Goal: Task Accomplishment & Management: Manage account settings

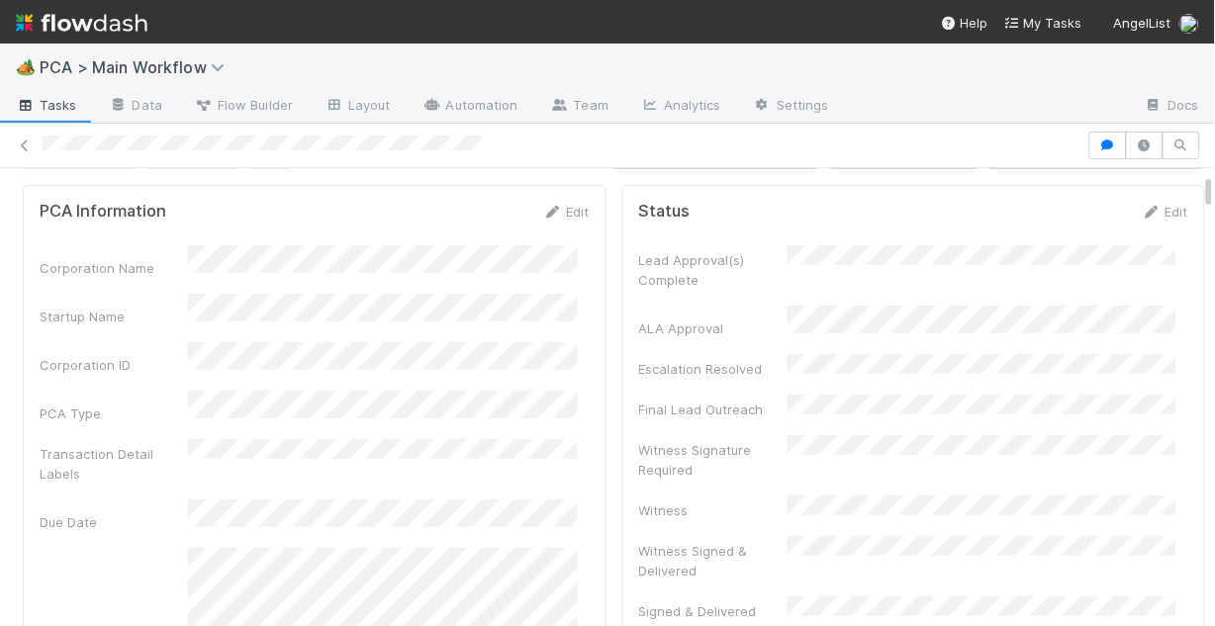
scroll to position [79, 0]
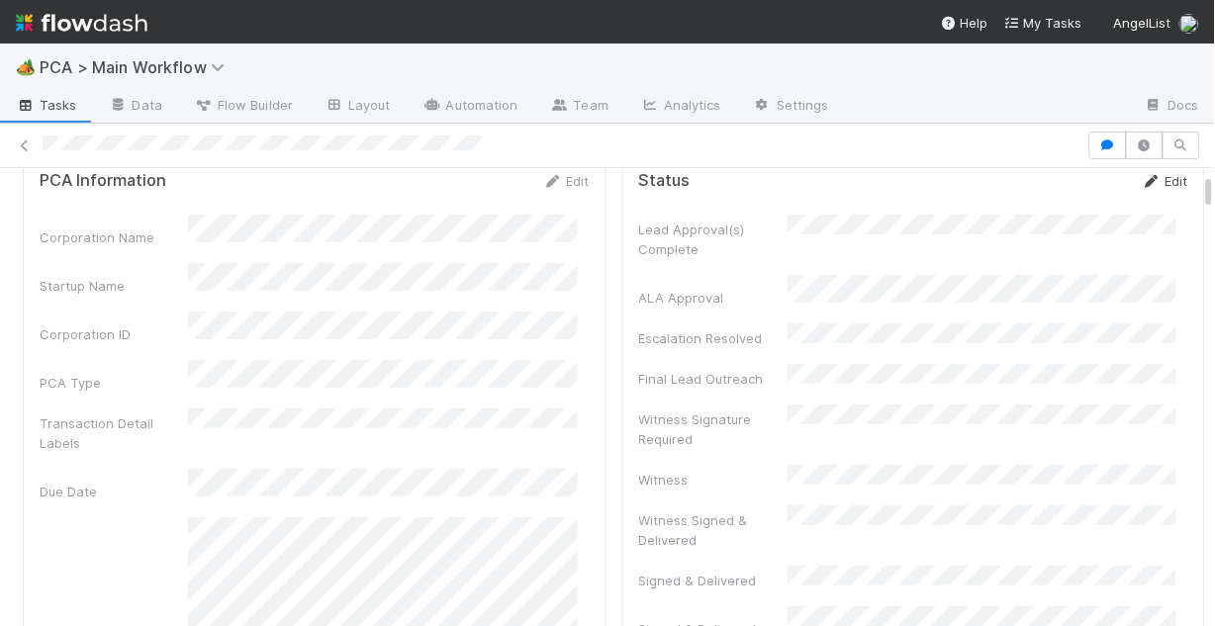
click at [1142, 185] on icon at bounding box center [1152, 181] width 20 height 13
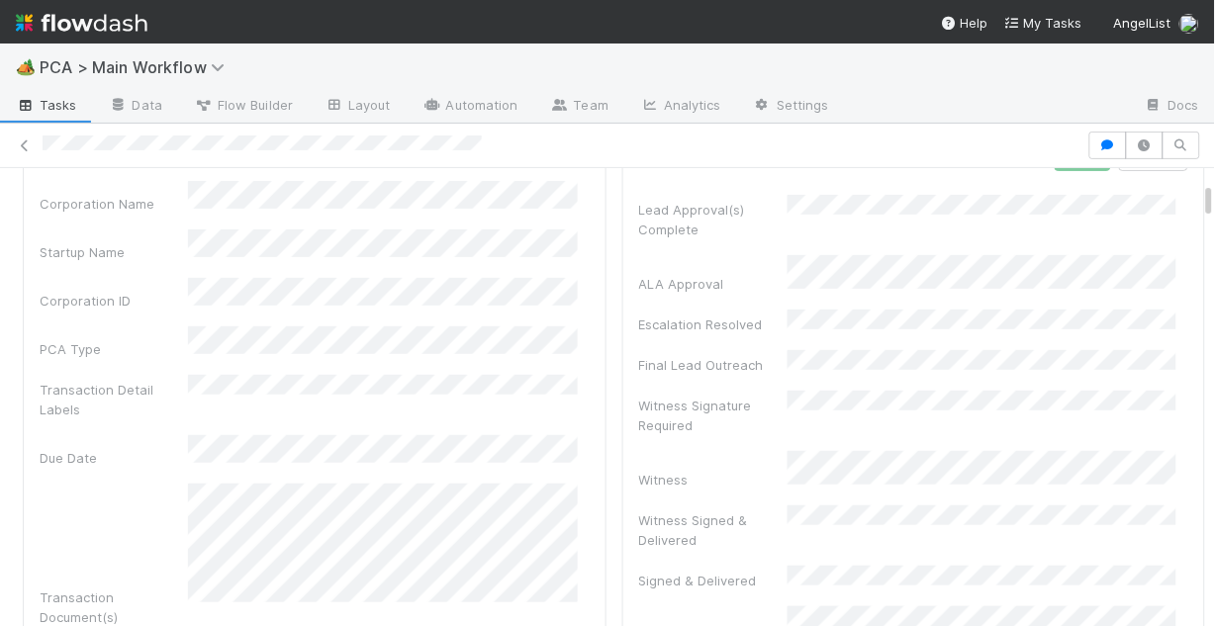
scroll to position [0, 0]
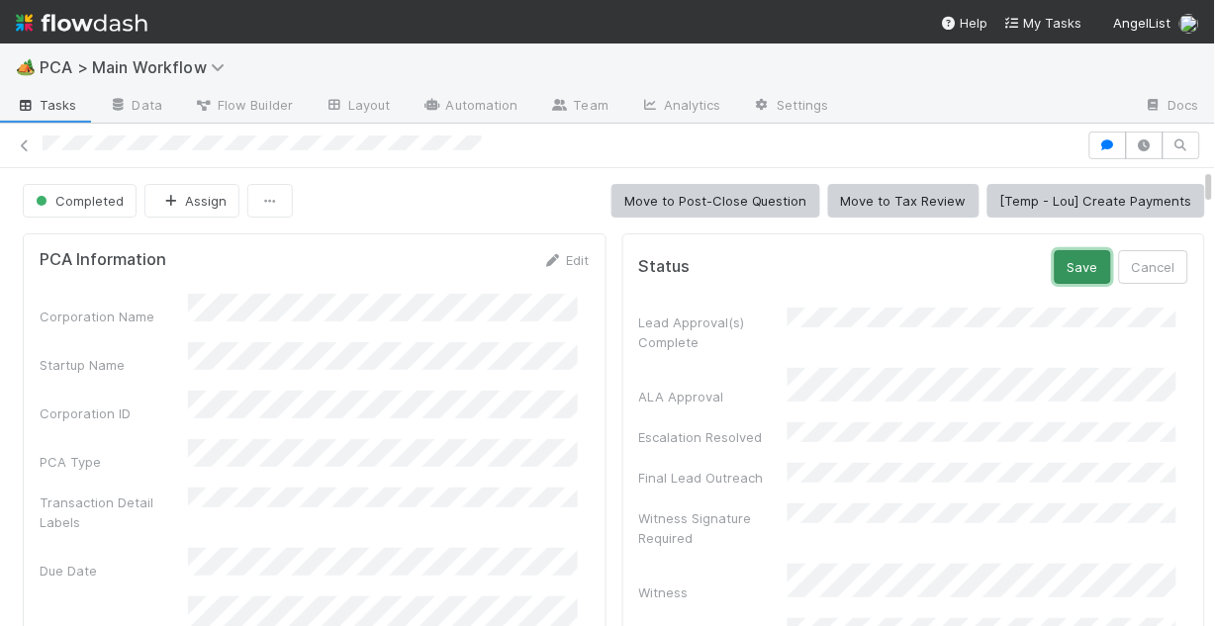
click at [1055, 271] on button "Save" at bounding box center [1083, 267] width 56 height 34
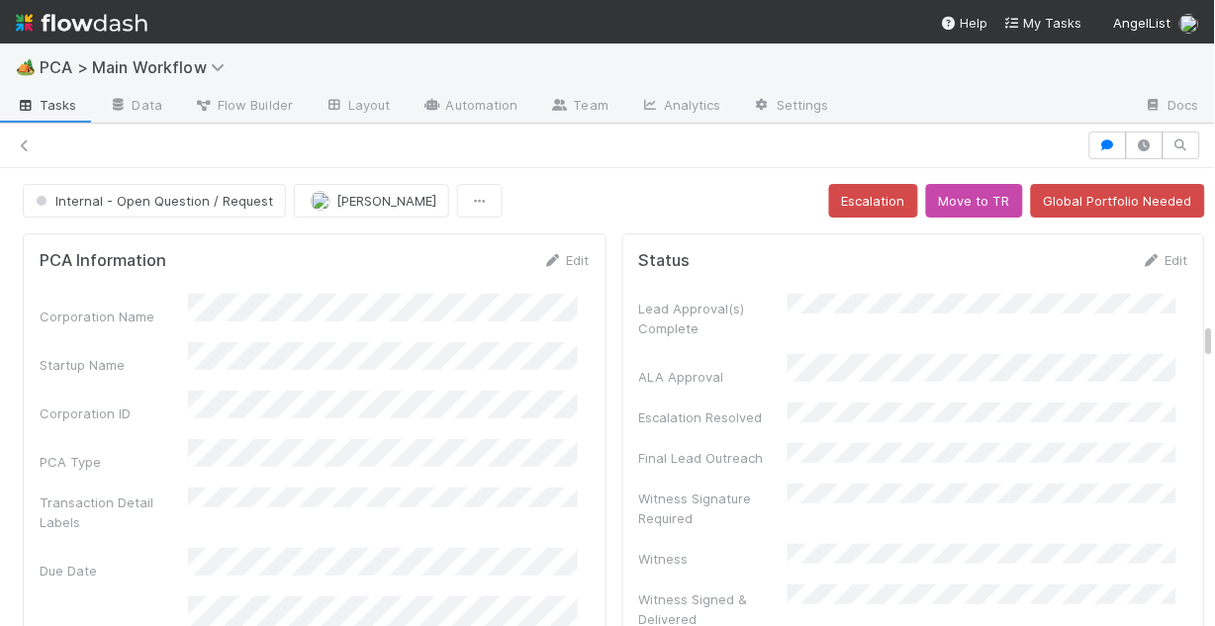
scroll to position [2928, 0]
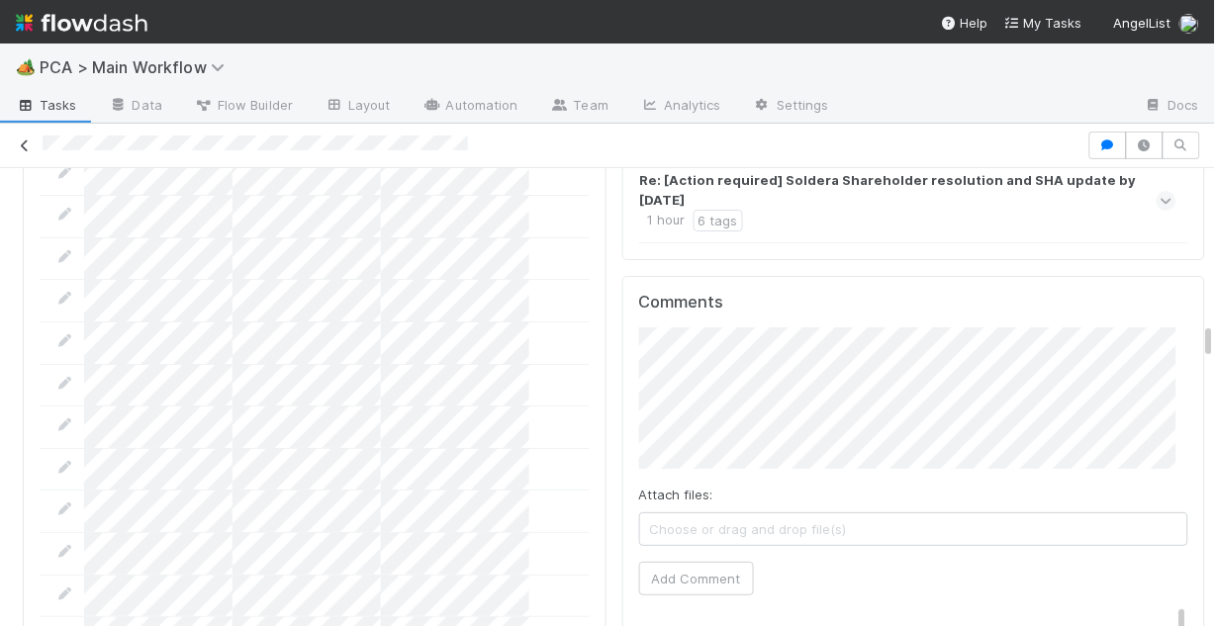
click at [21, 143] on icon at bounding box center [25, 145] width 20 height 13
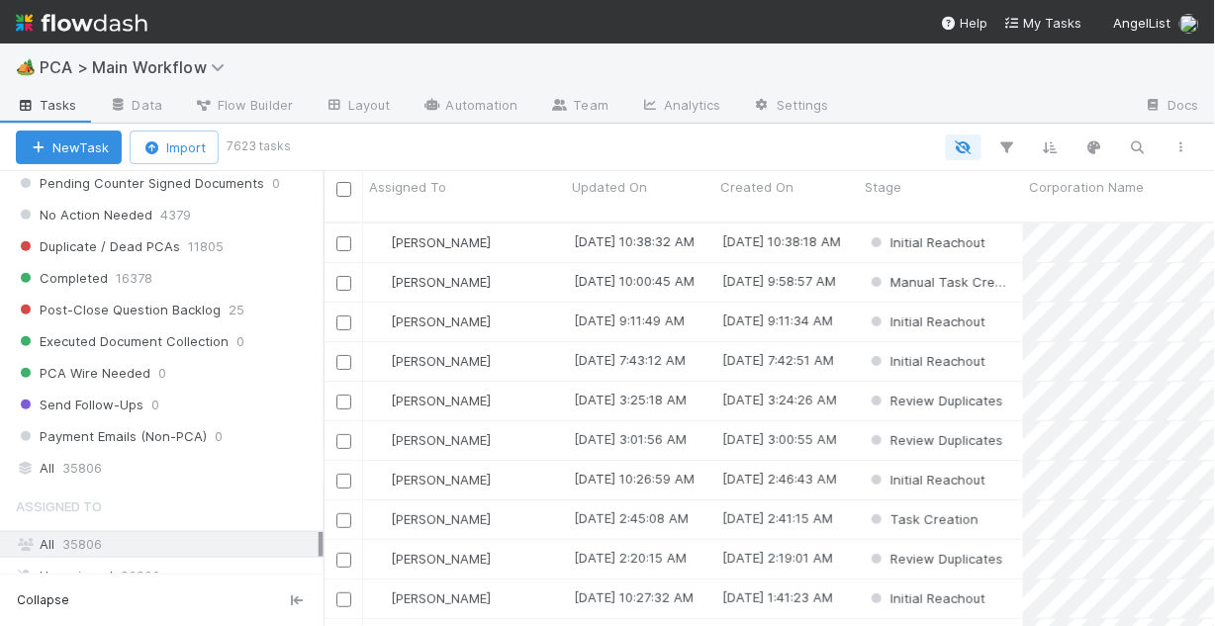
scroll to position [2137, 0]
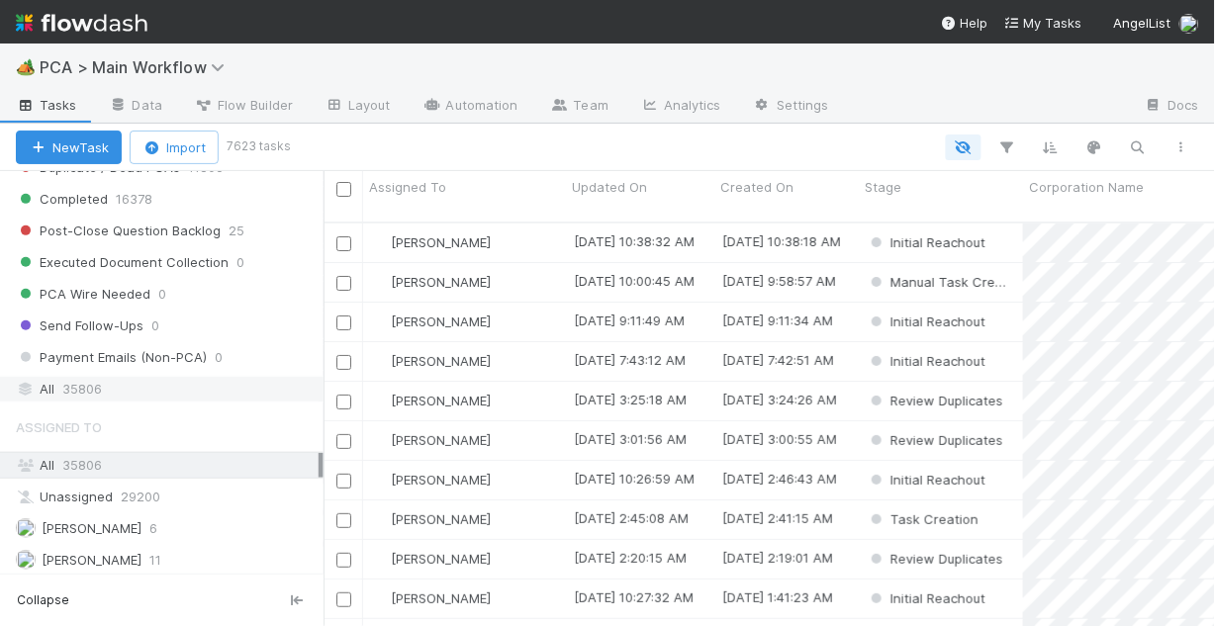
click at [113, 380] on div "All 35806" at bounding box center [167, 389] width 303 height 25
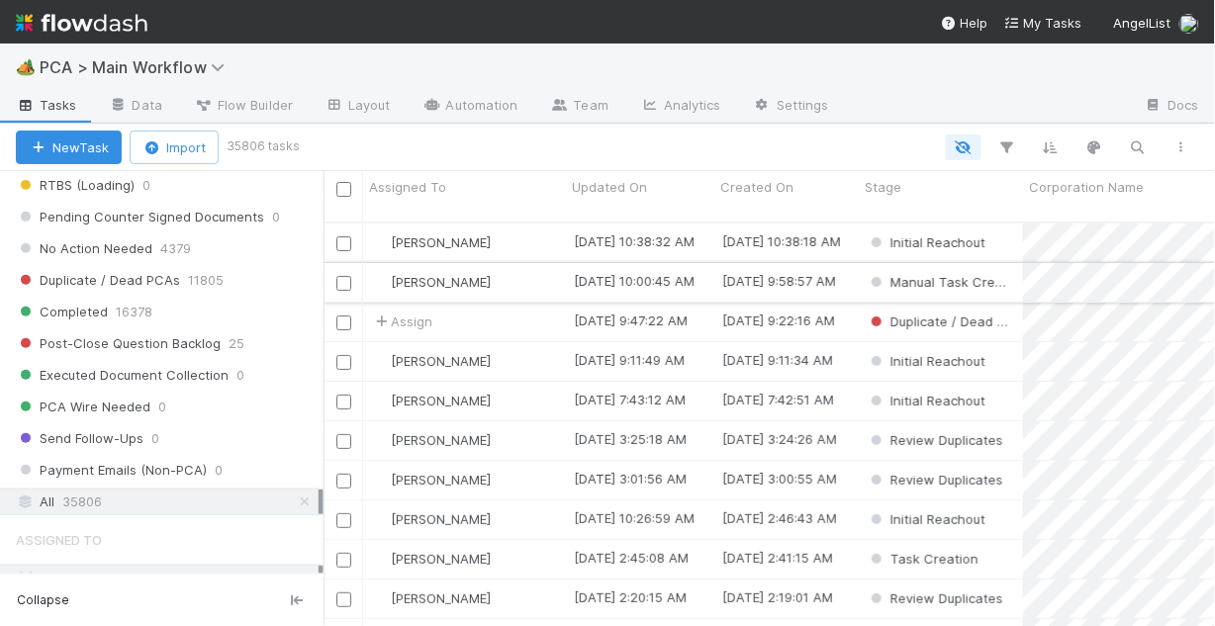
scroll to position [2058, 0]
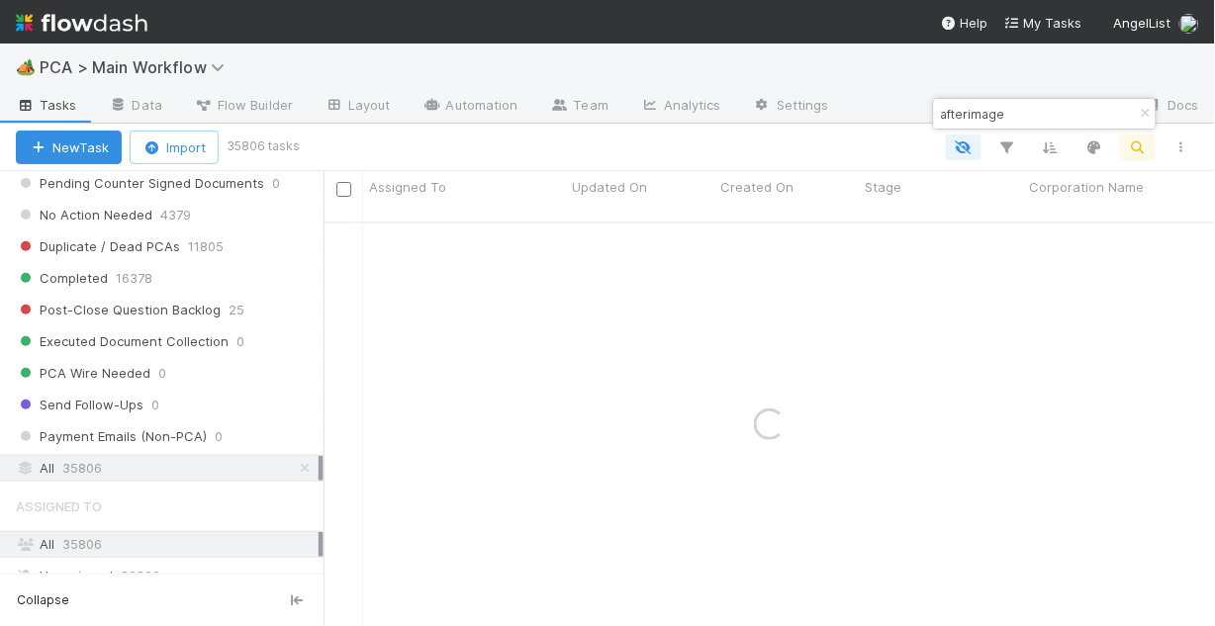
type input "afterimage"
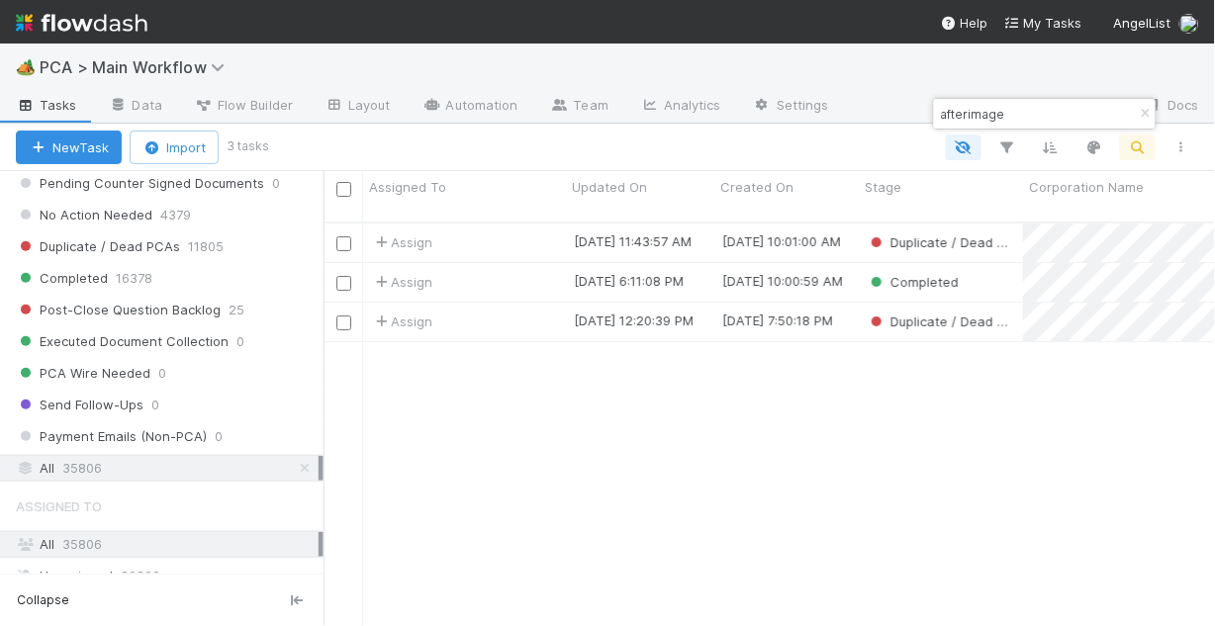
scroll to position [408, 879]
click at [539, 263] on div "Assign" at bounding box center [464, 282] width 203 height 39
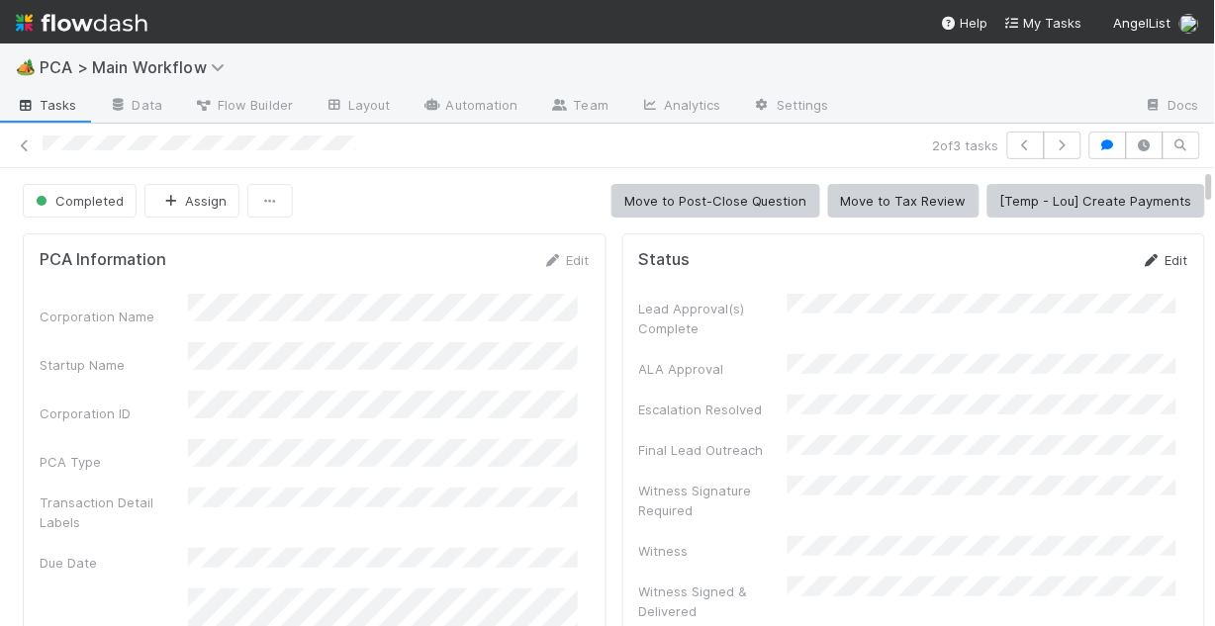
click at [1153, 255] on link "Edit" at bounding box center [1165, 260] width 46 height 16
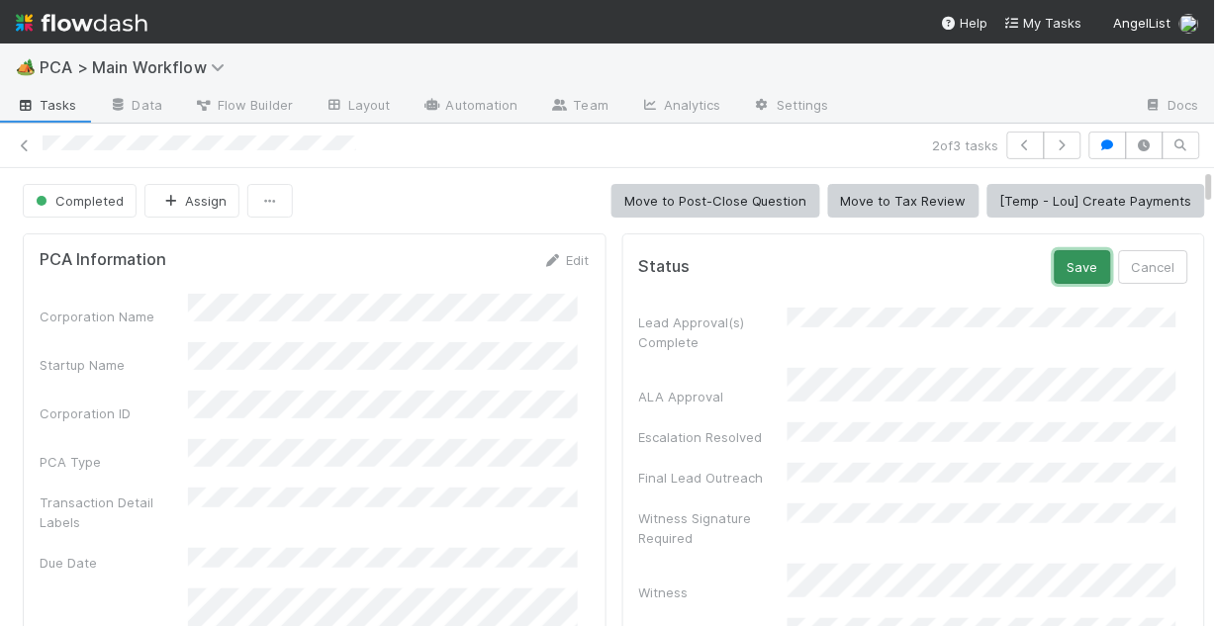
drag, startPoint x: 1064, startPoint y: 274, endPoint x: 1046, endPoint y: 272, distance: 18.9
click at [1063, 273] on button "Save" at bounding box center [1083, 267] width 56 height 34
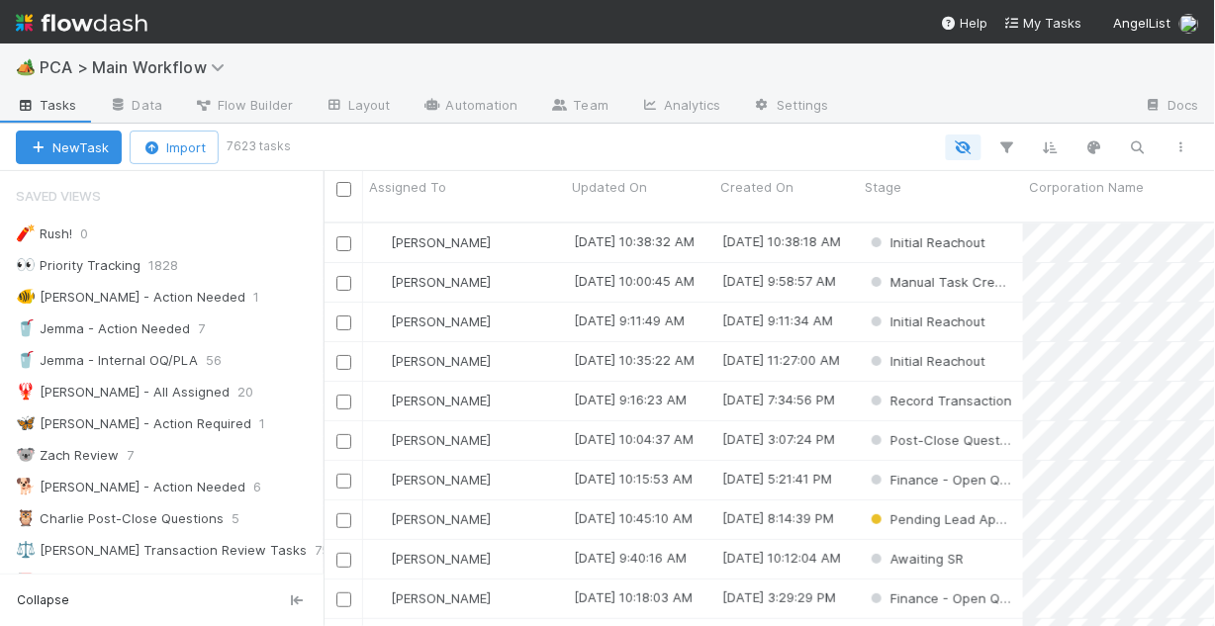
scroll to position [408, 879]
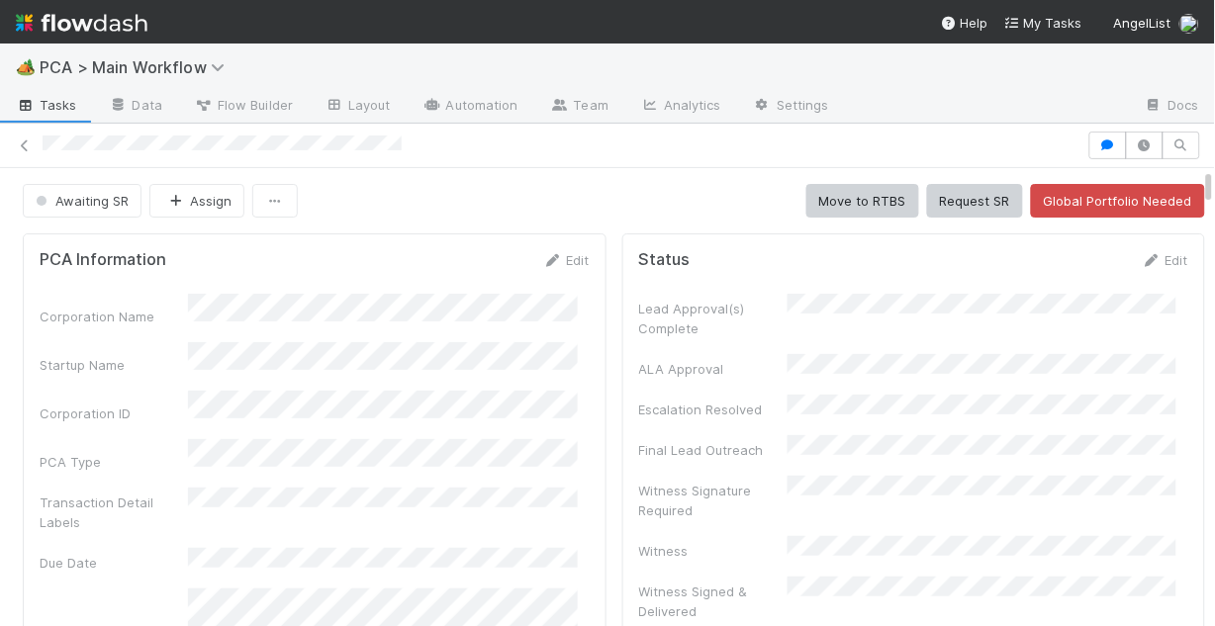
drag, startPoint x: 551, startPoint y: 260, endPoint x: 437, endPoint y: 302, distance: 121.1
click at [551, 260] on link "Edit" at bounding box center [566, 260] width 46 height 16
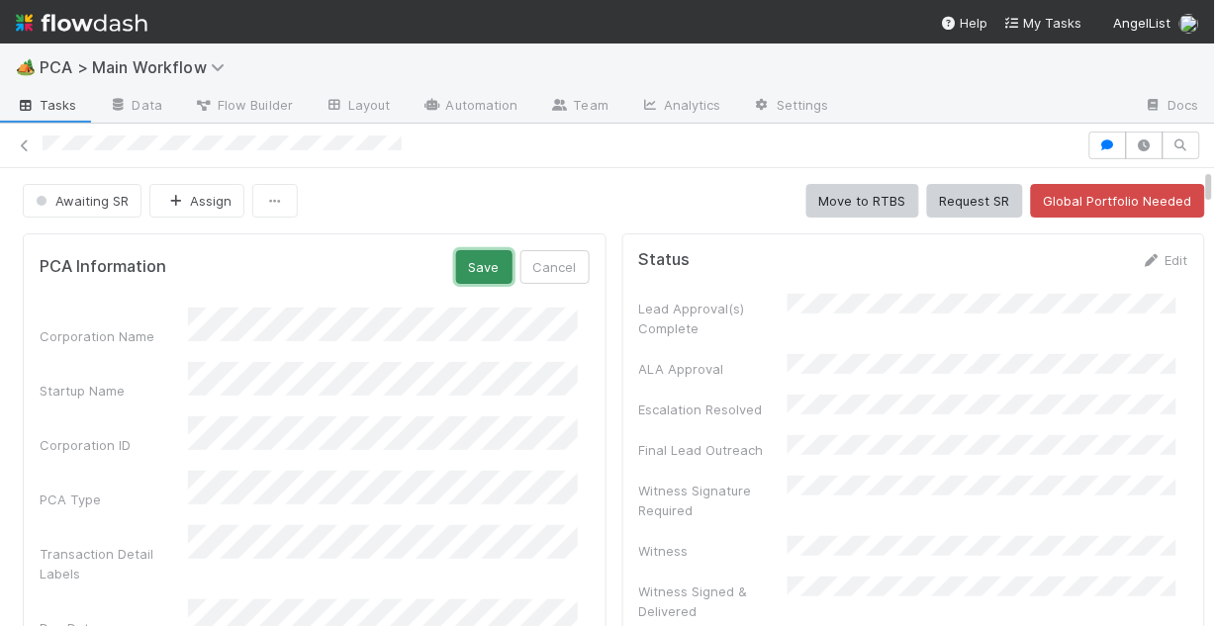
click at [466, 273] on button "Save" at bounding box center [484, 267] width 56 height 34
